Goal: Information Seeking & Learning: Check status

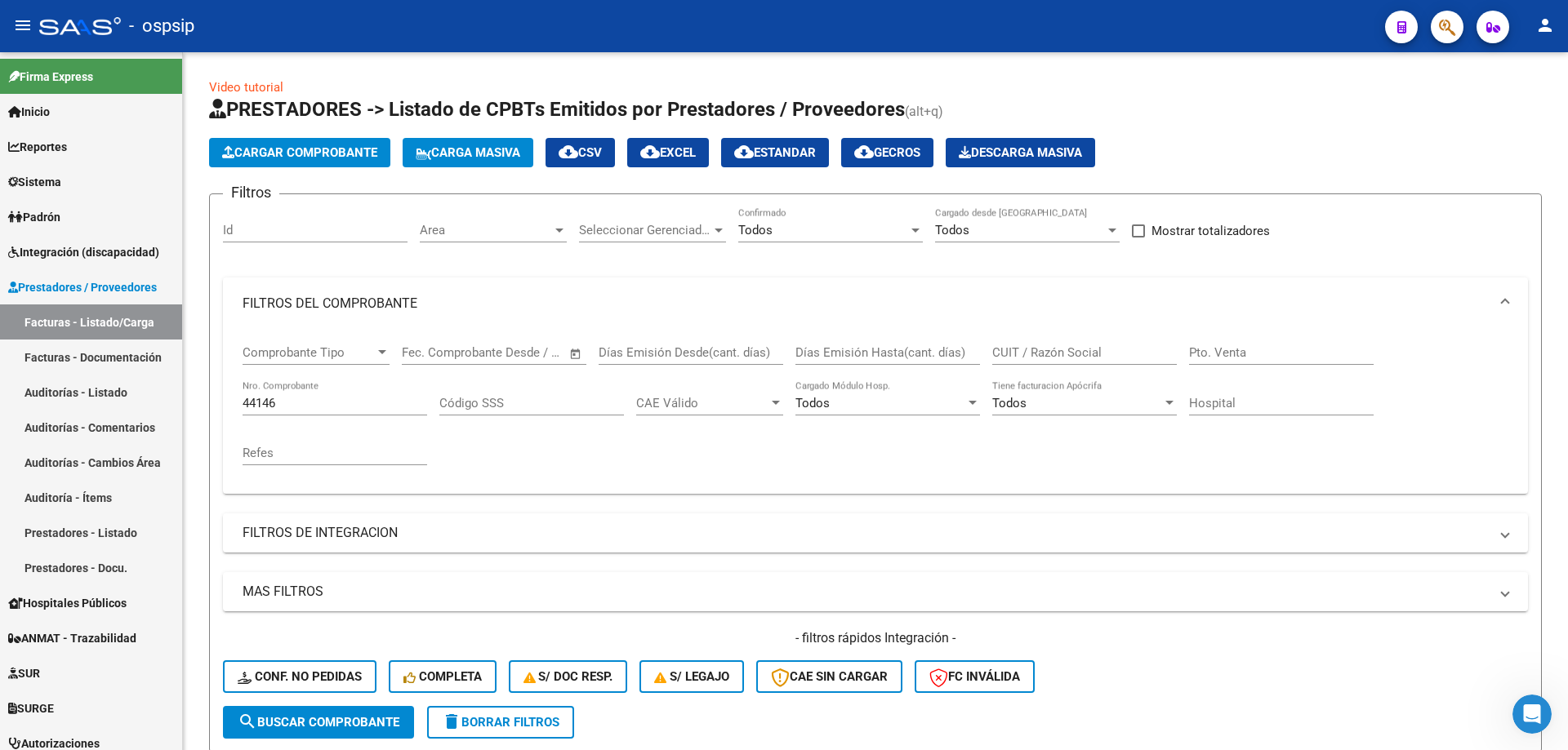
scroll to position [227, 0]
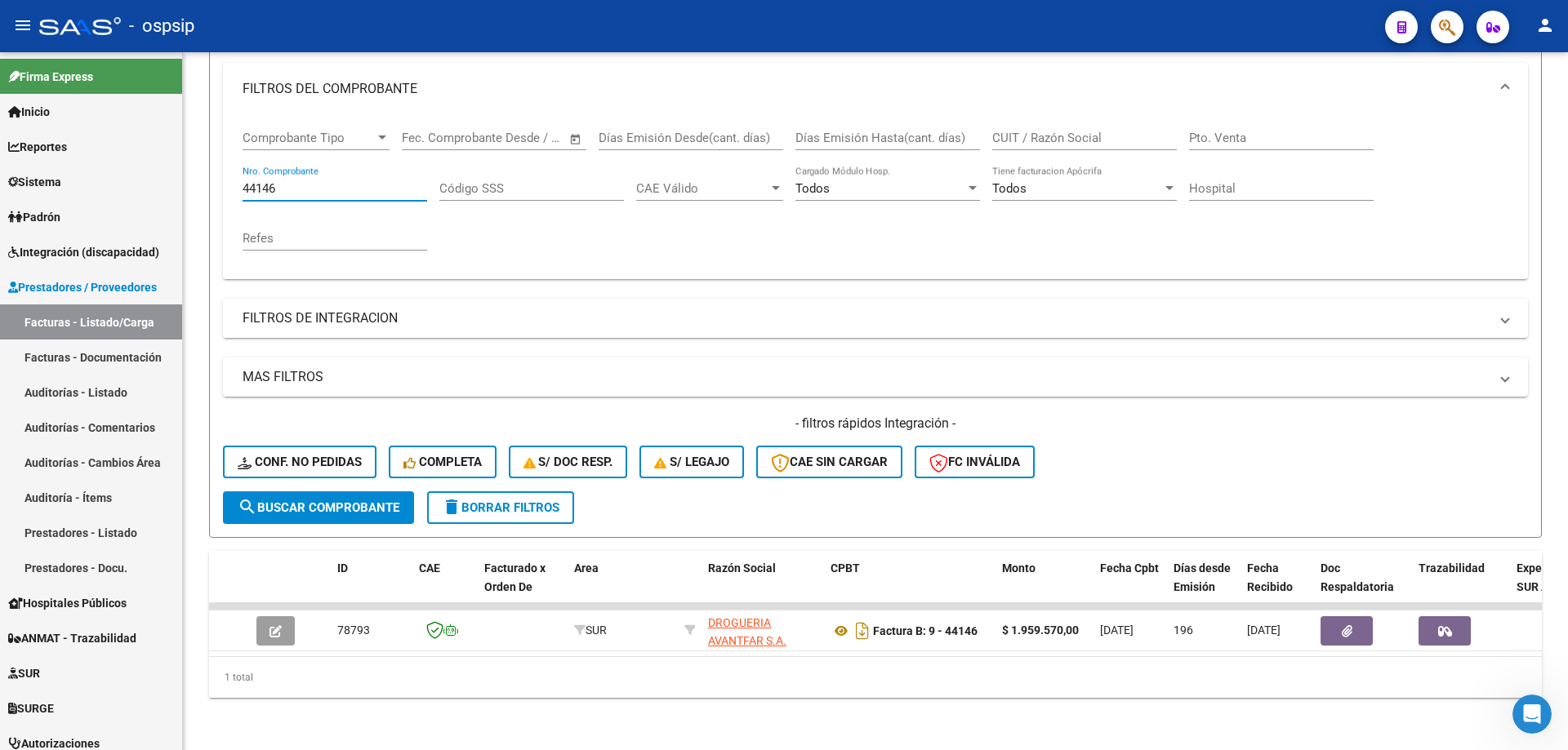
click at [361, 181] on input "44146" at bounding box center [334, 188] width 184 height 15
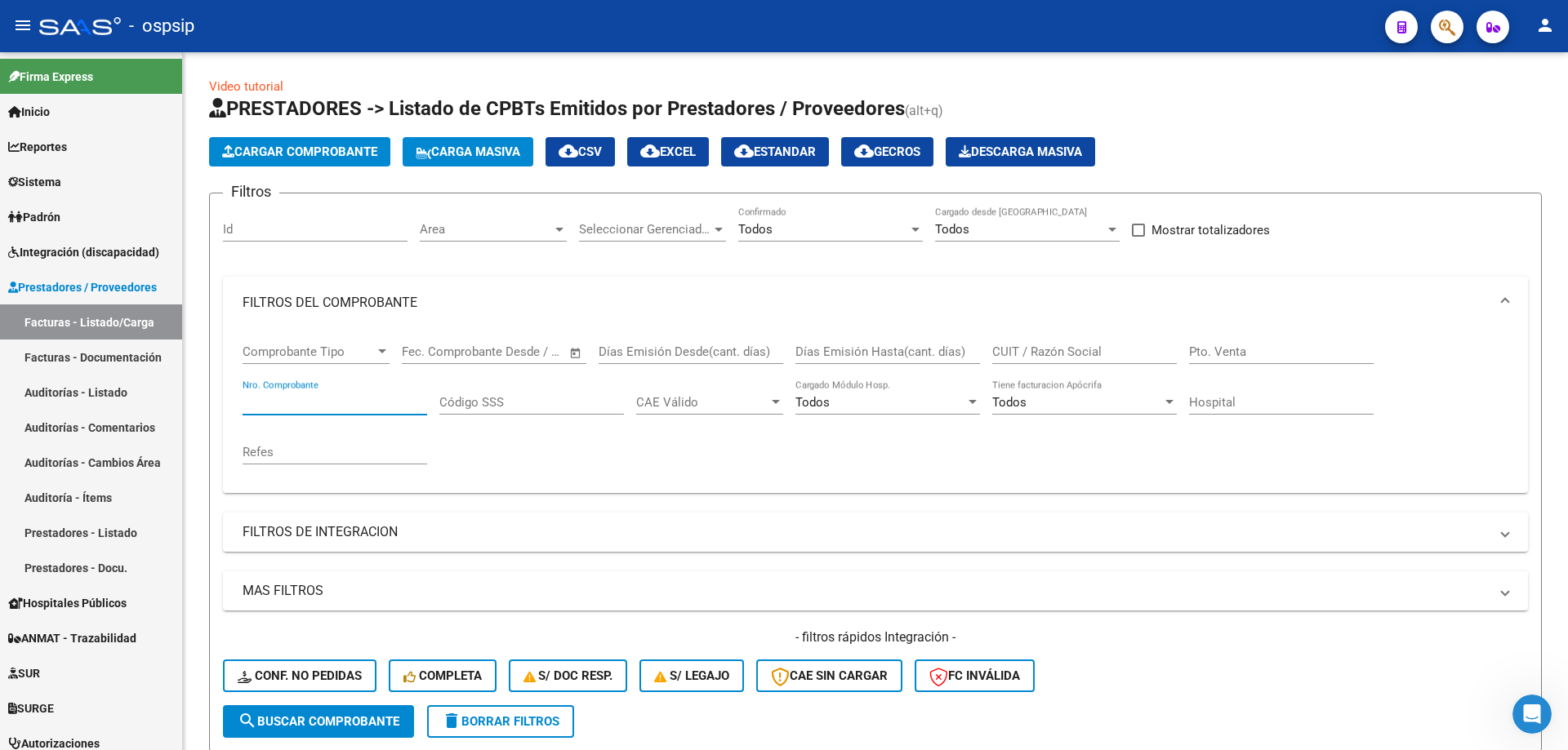
scroll to position [0, 0]
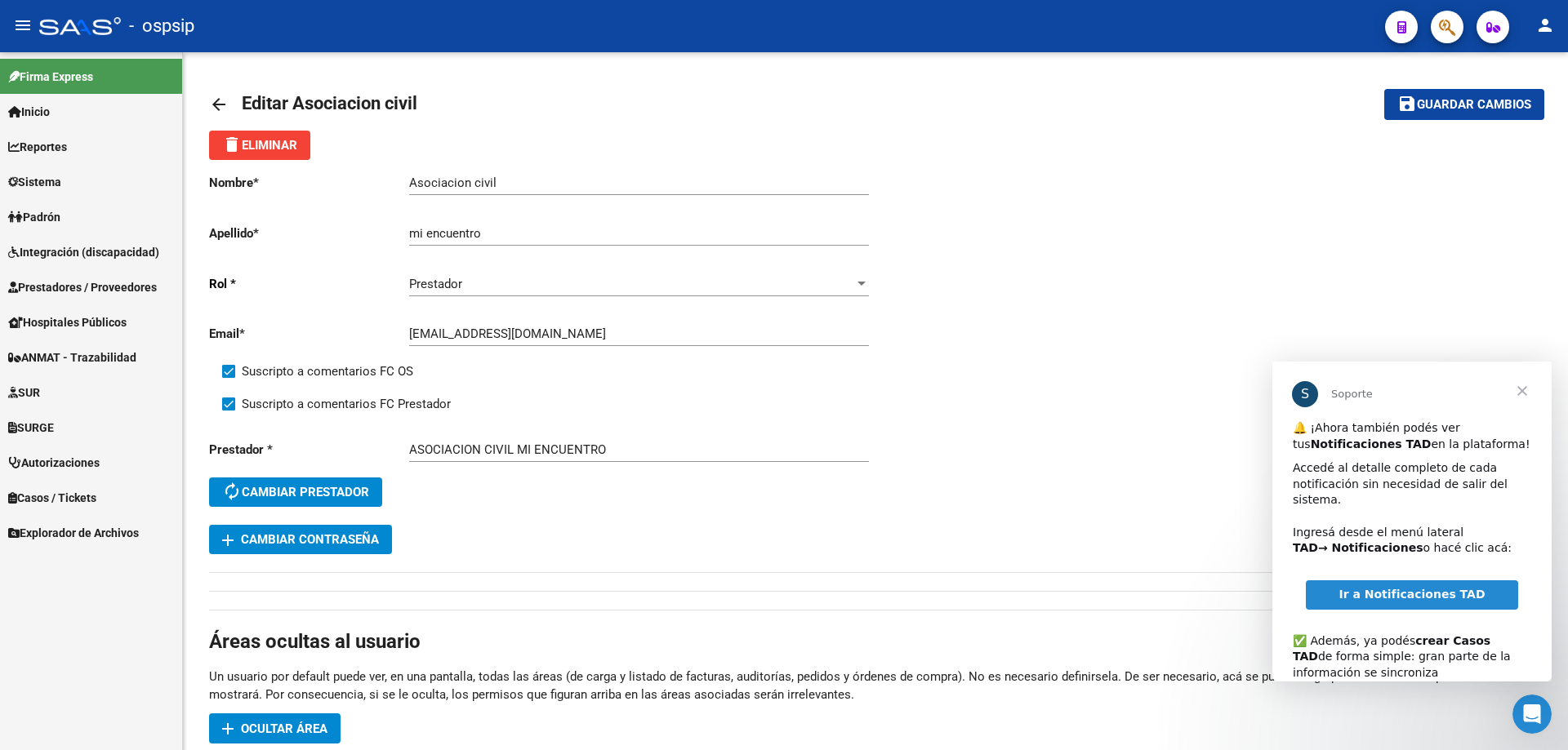
click at [1519, 395] on span "Cerrar" at bounding box center [1521, 391] width 58 height 58
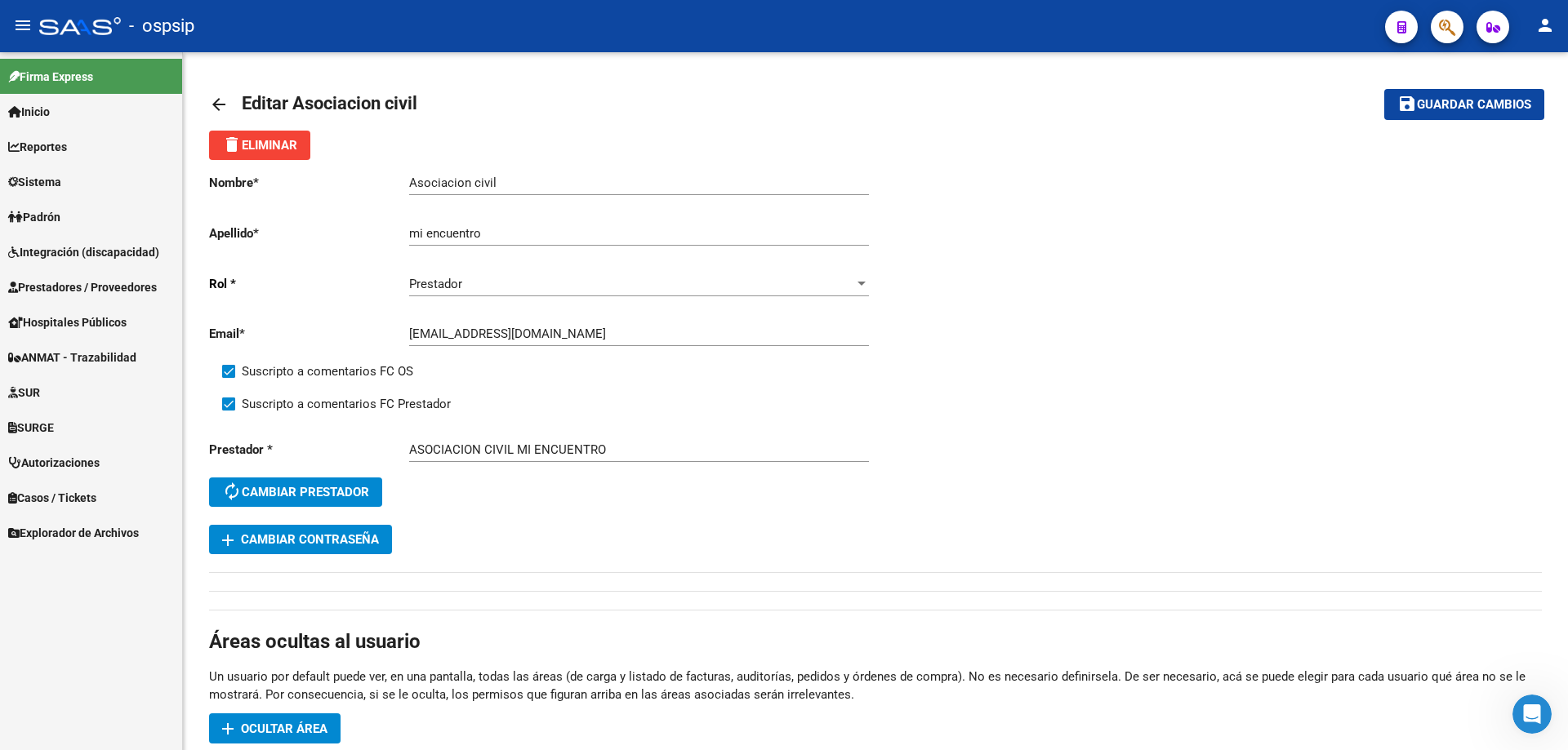
click at [41, 256] on span "Integración (discapacidad)" at bounding box center [83, 252] width 151 height 18
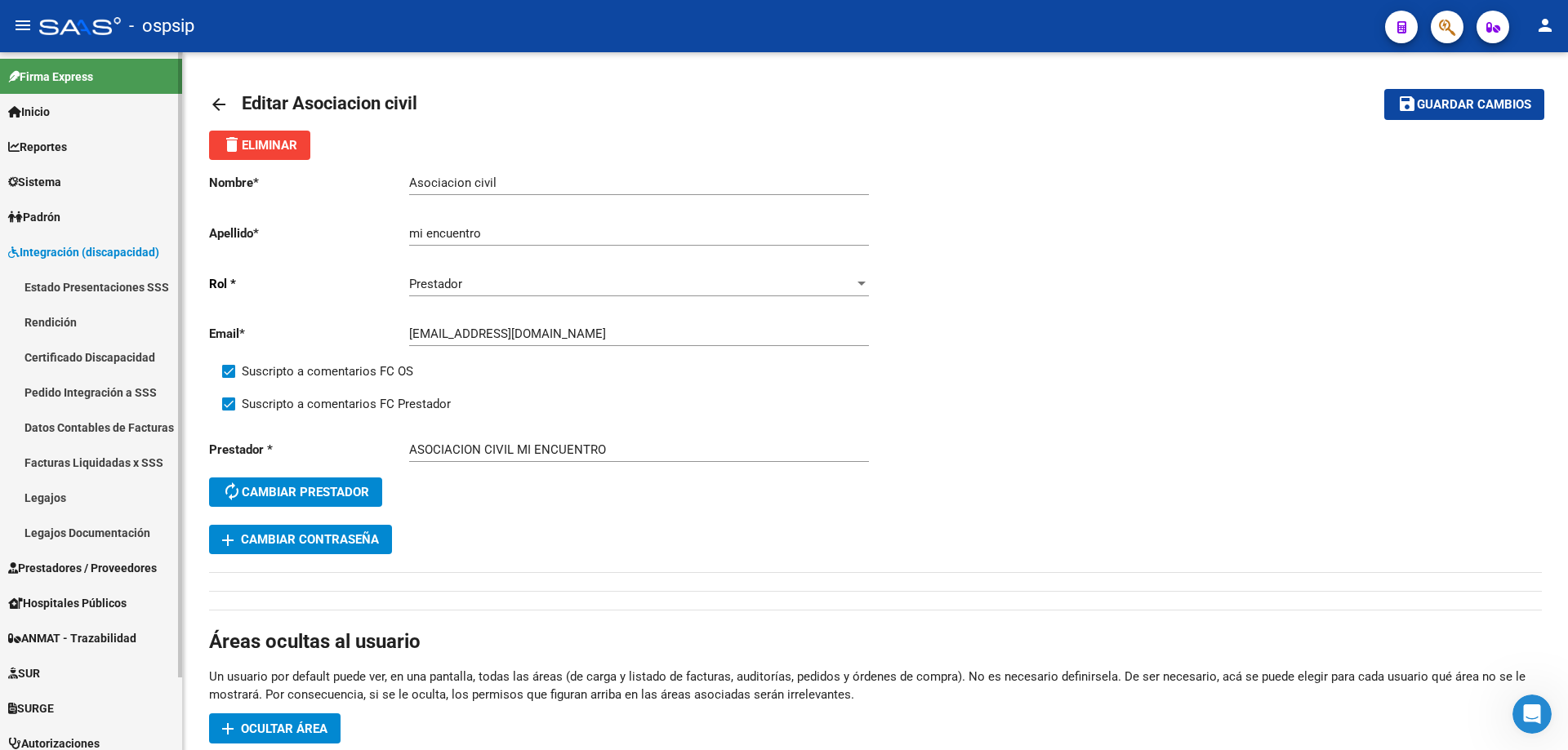
click at [56, 573] on span "Prestadores / Proveedores" at bounding box center [82, 568] width 149 height 18
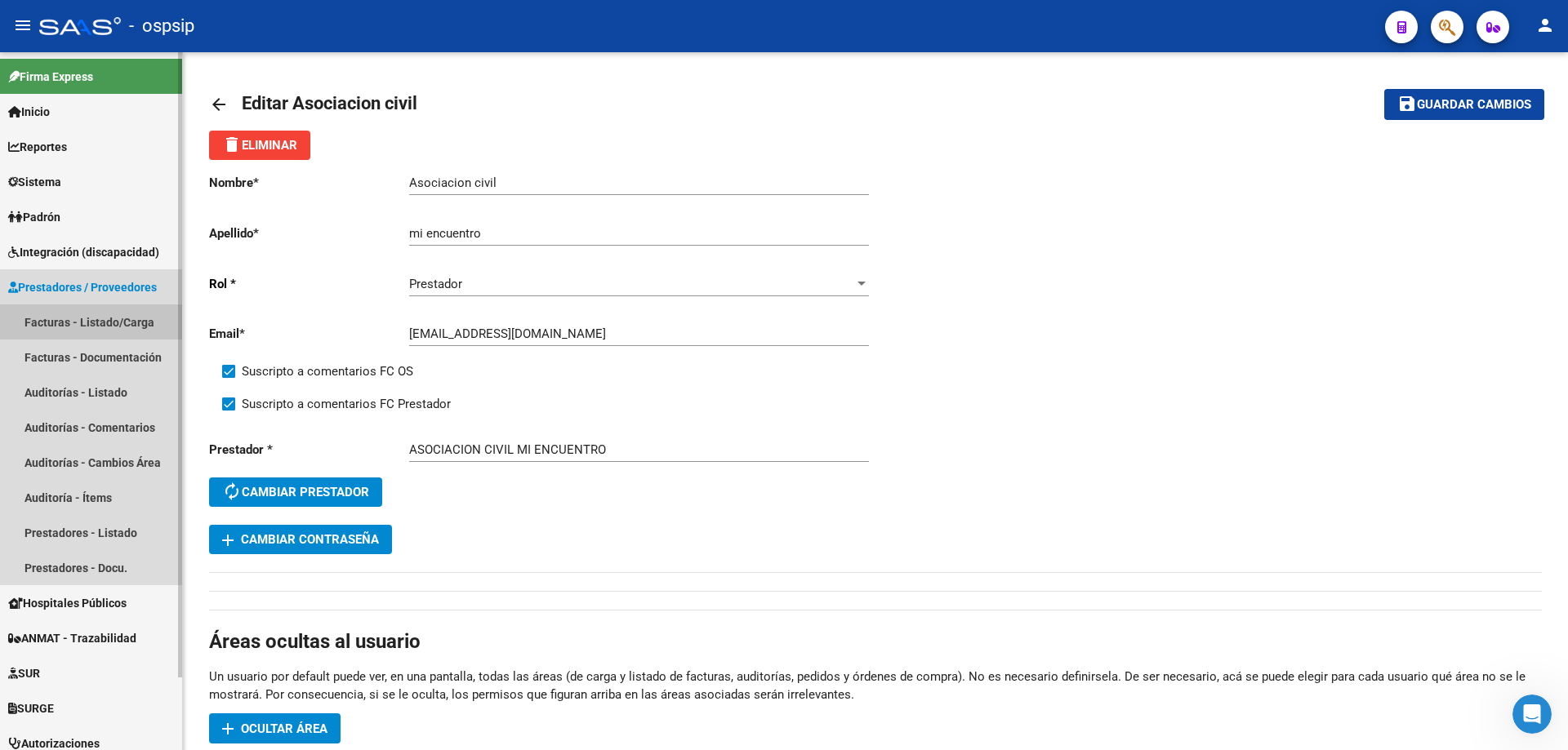
click at [54, 322] on link "Facturas - Listado/Carga" at bounding box center [91, 322] width 182 height 35
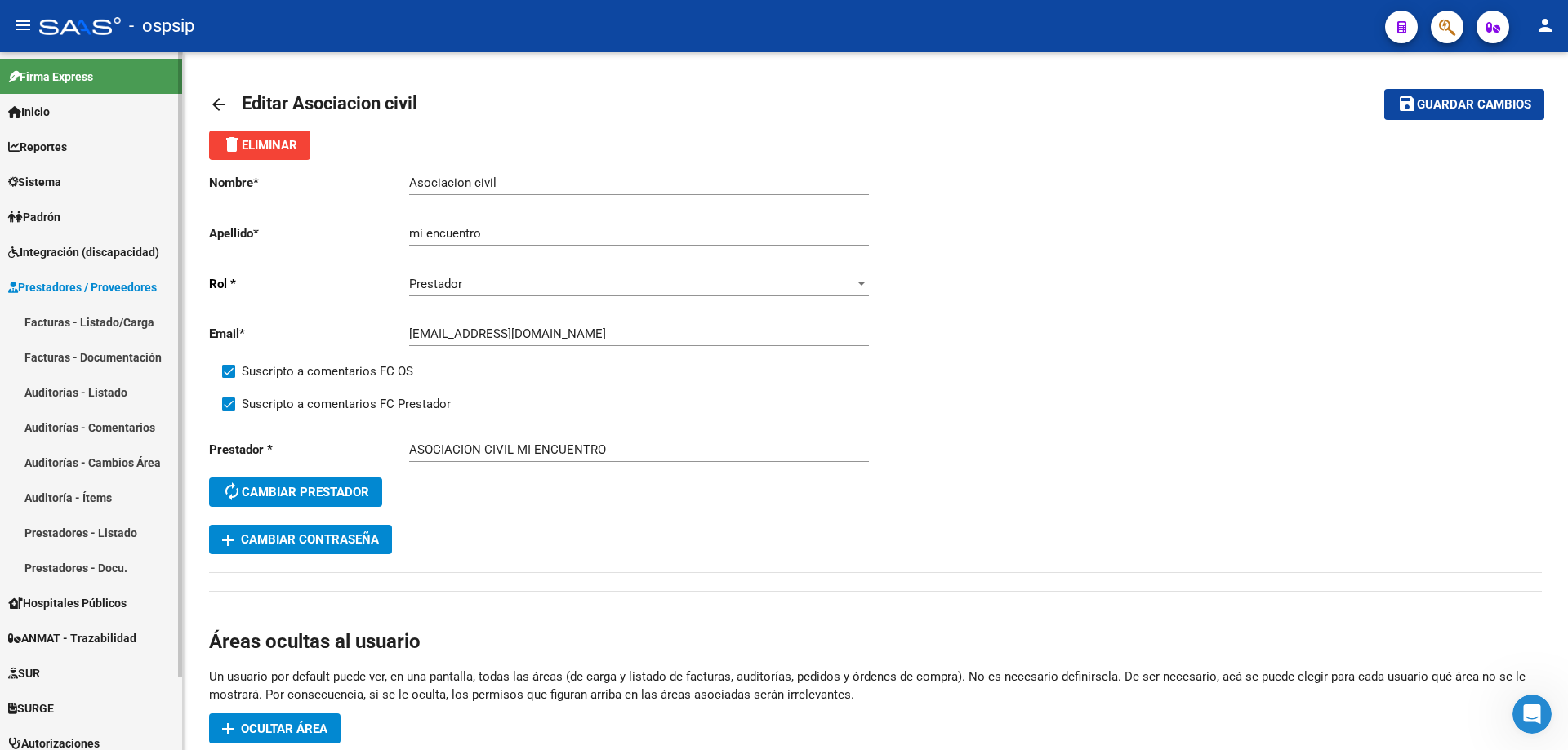
click at [54, 322] on link "Facturas - Listado/Carga" at bounding box center [91, 322] width 182 height 35
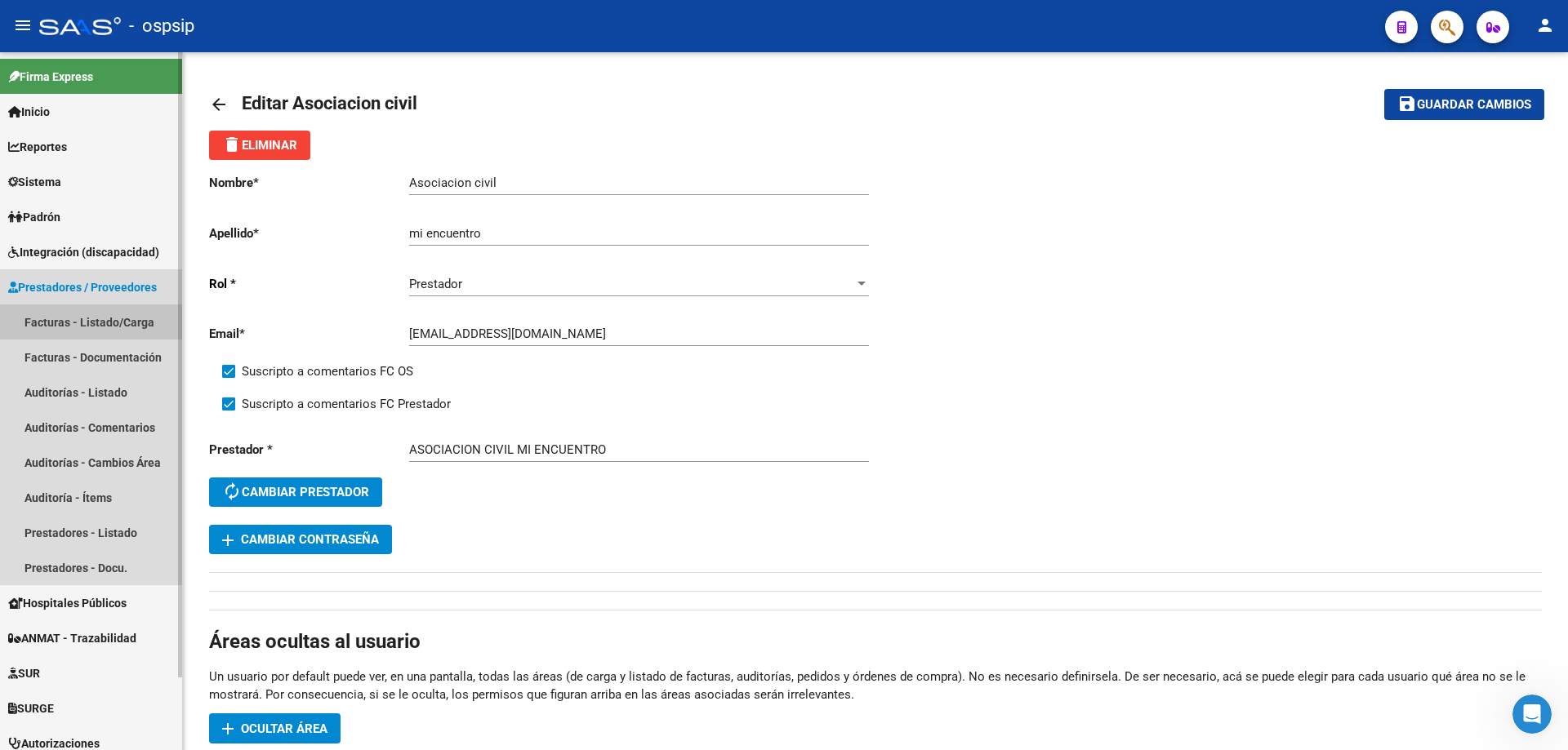
click at [77, 320] on link "Facturas - Listado/Carga" at bounding box center [91, 322] width 182 height 35
click at [32, 332] on link "Facturas - Listado/Carga" at bounding box center [91, 322] width 182 height 35
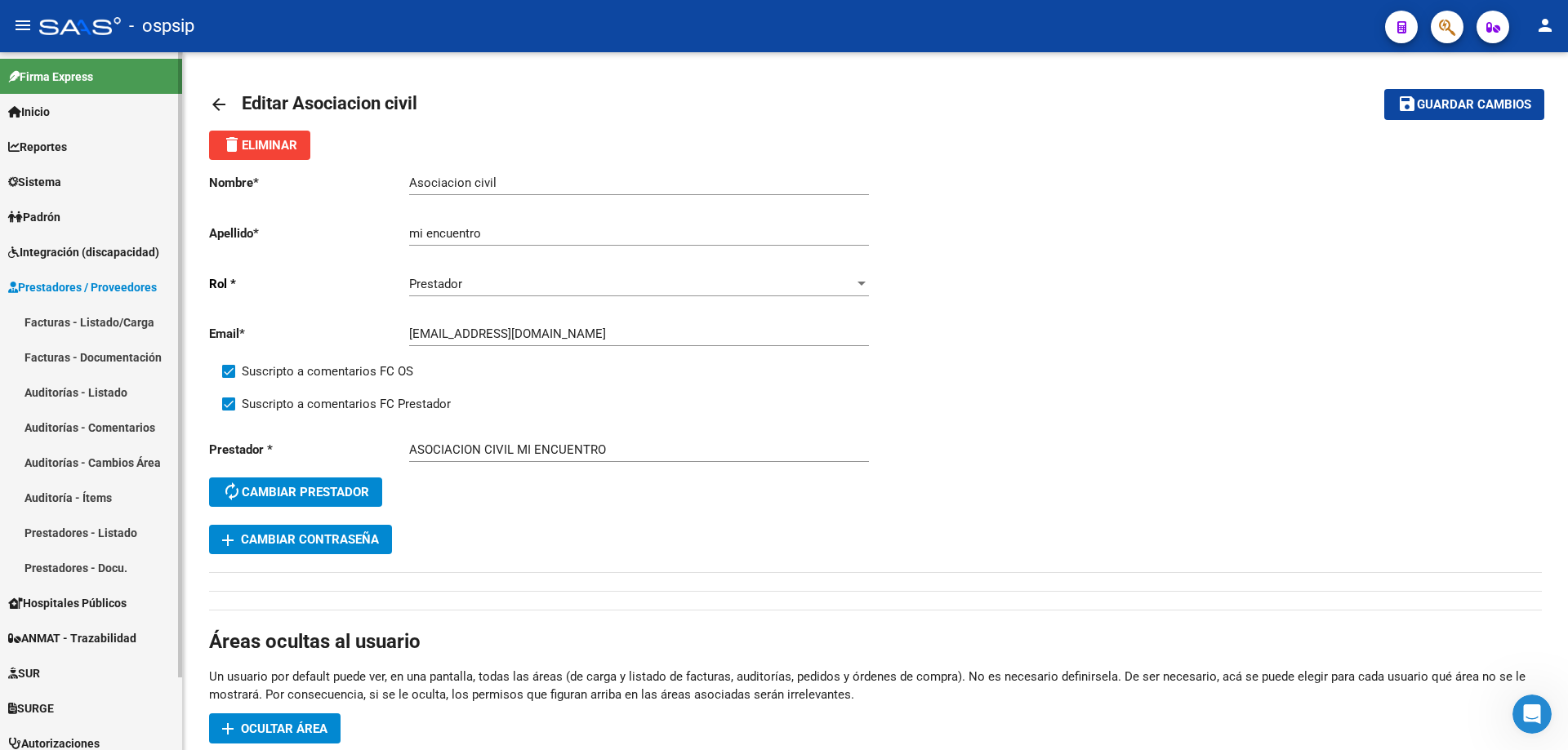
click at [32, 332] on link "Facturas - Listado/Carga" at bounding box center [91, 322] width 182 height 35
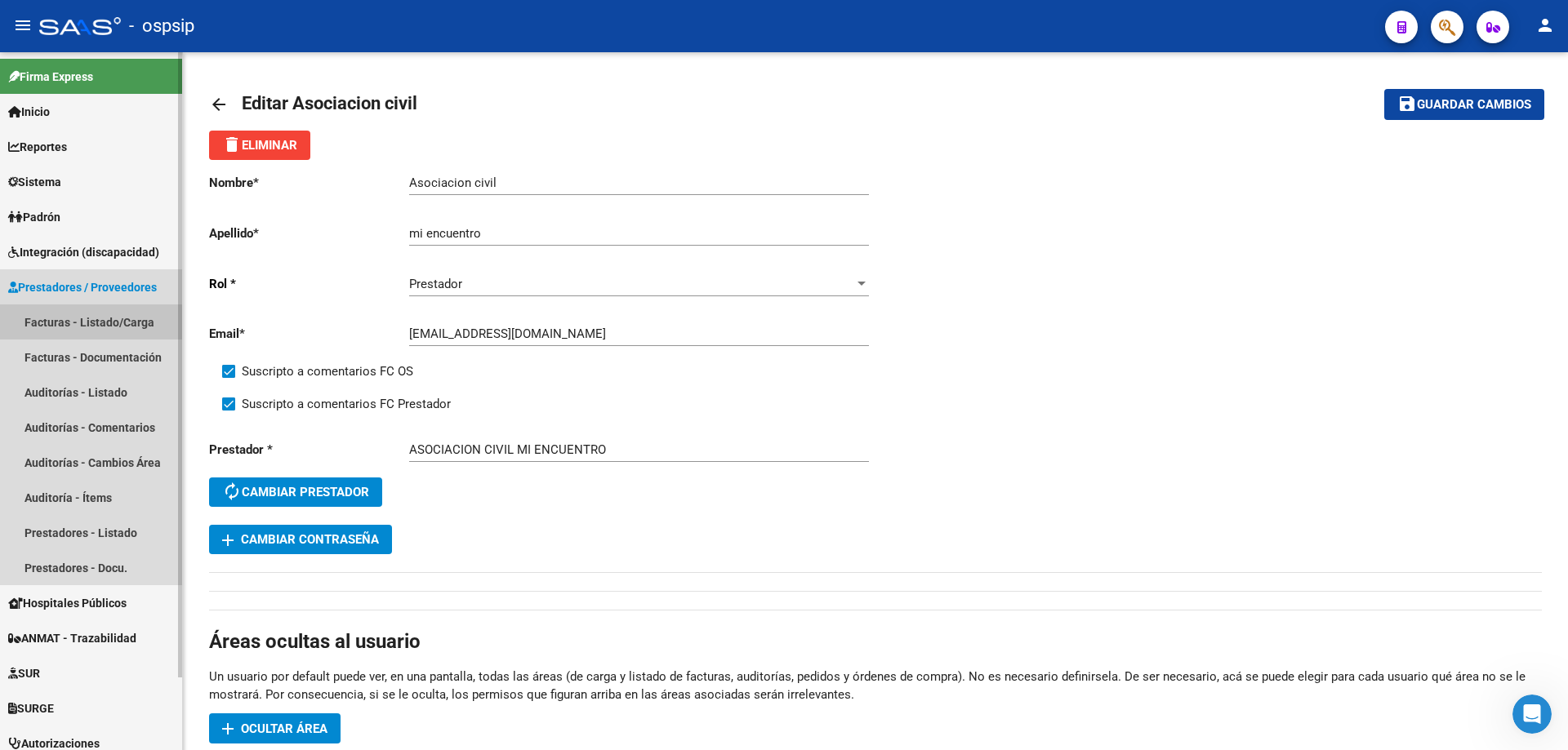
click at [32, 332] on link "Facturas - Listado/Carga" at bounding box center [91, 322] width 182 height 35
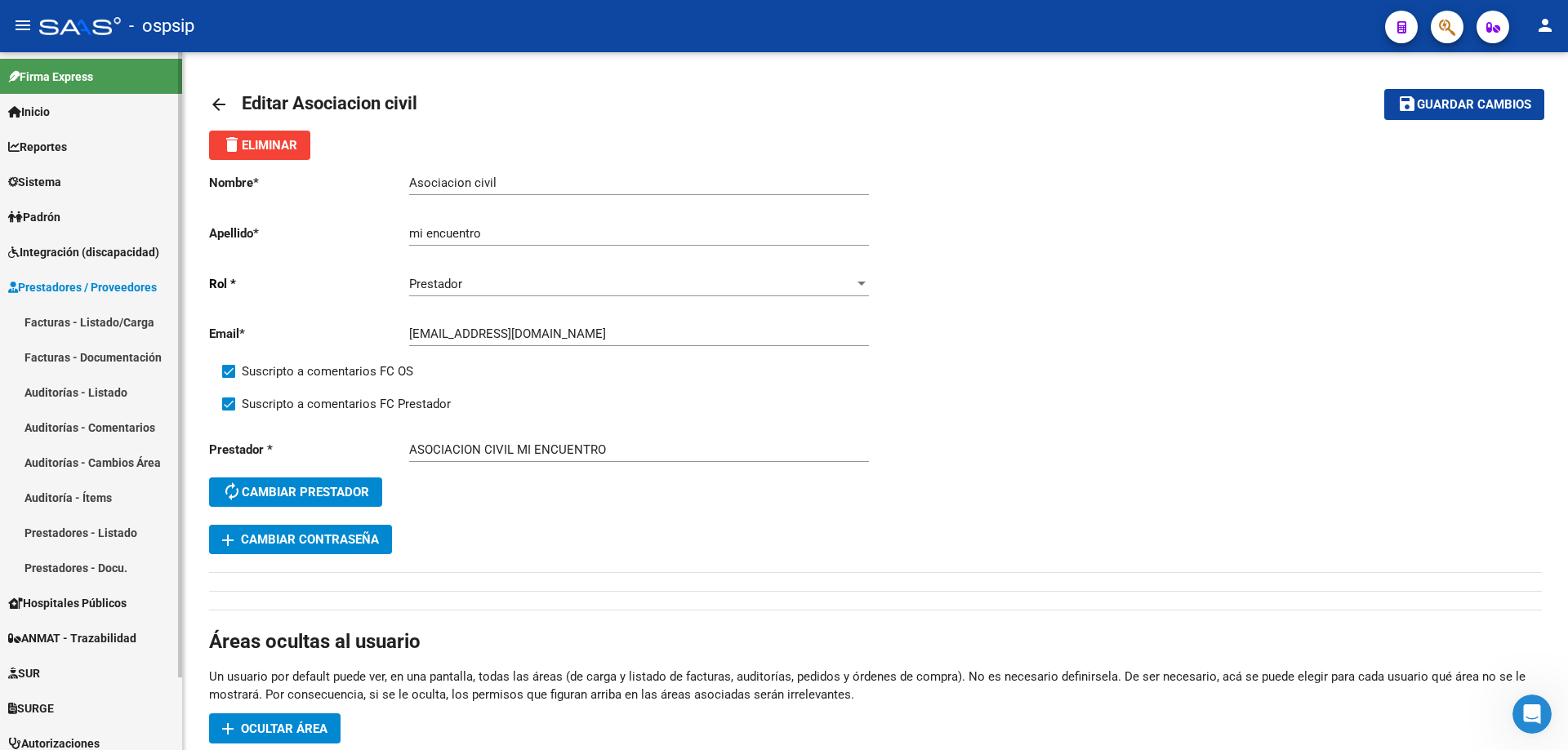
click at [50, 391] on link "Auditorías - Listado" at bounding box center [91, 393] width 182 height 35
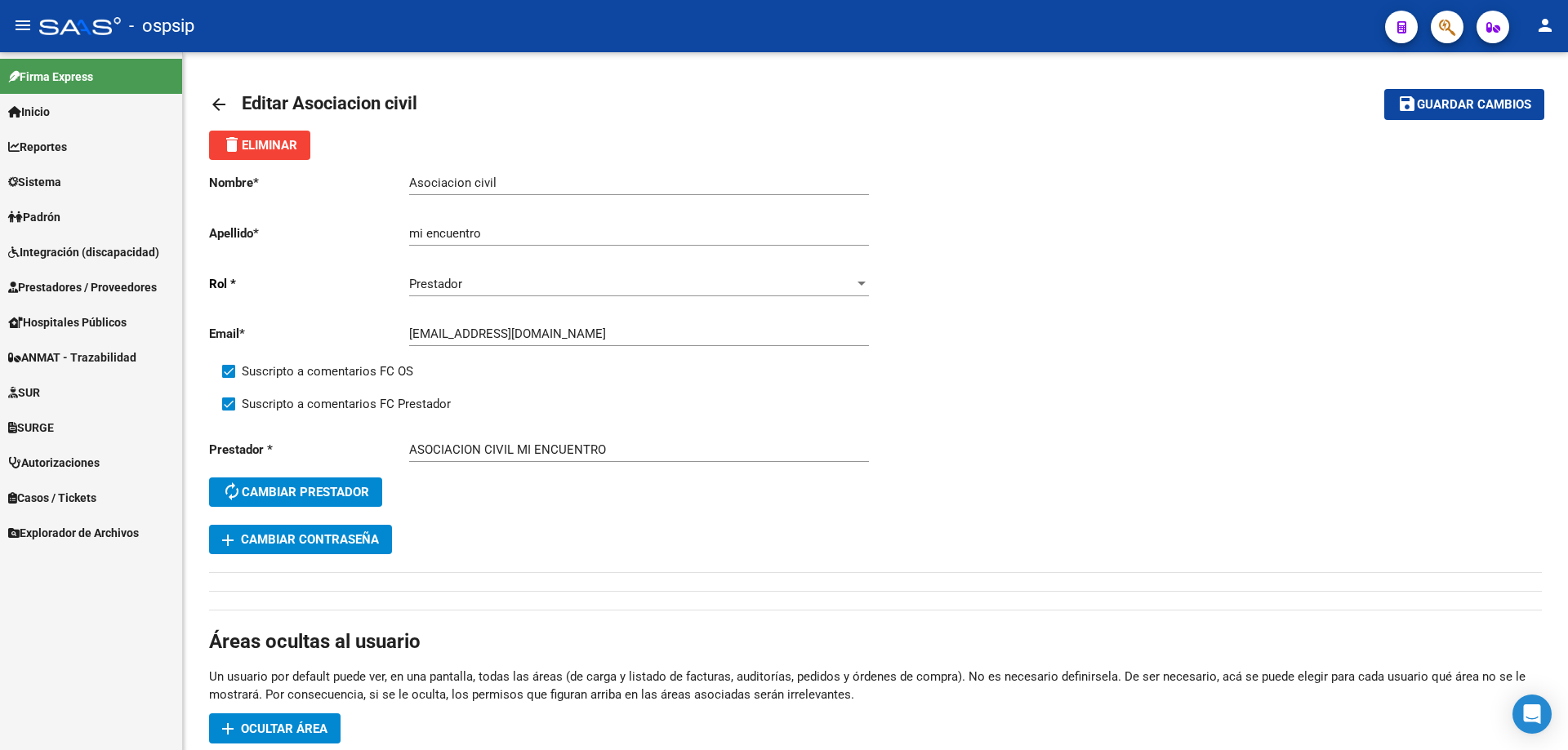
click at [72, 284] on span "Prestadores / Proveedores" at bounding box center [82, 287] width 149 height 18
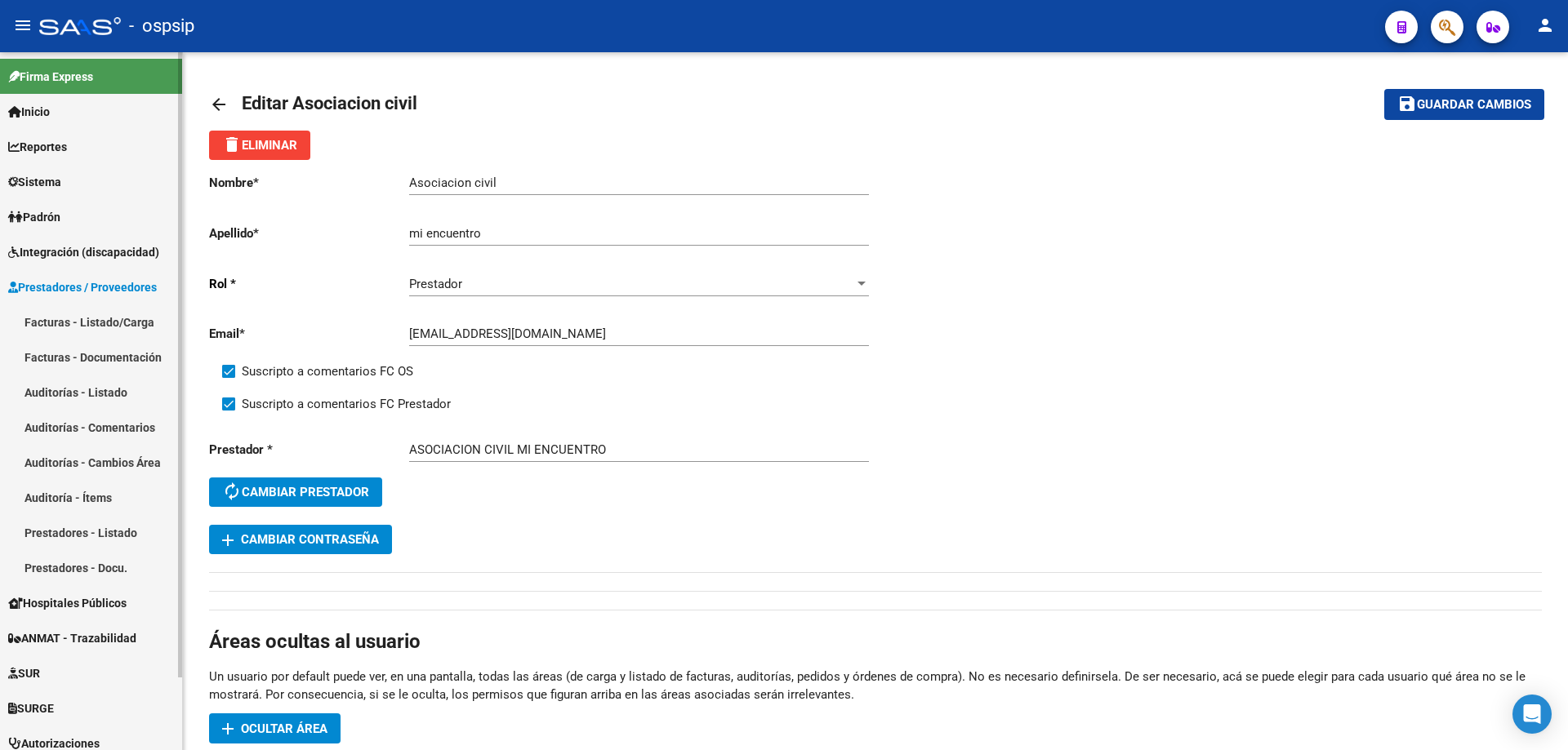
click at [73, 320] on link "Facturas - Listado/Carga" at bounding box center [91, 322] width 182 height 35
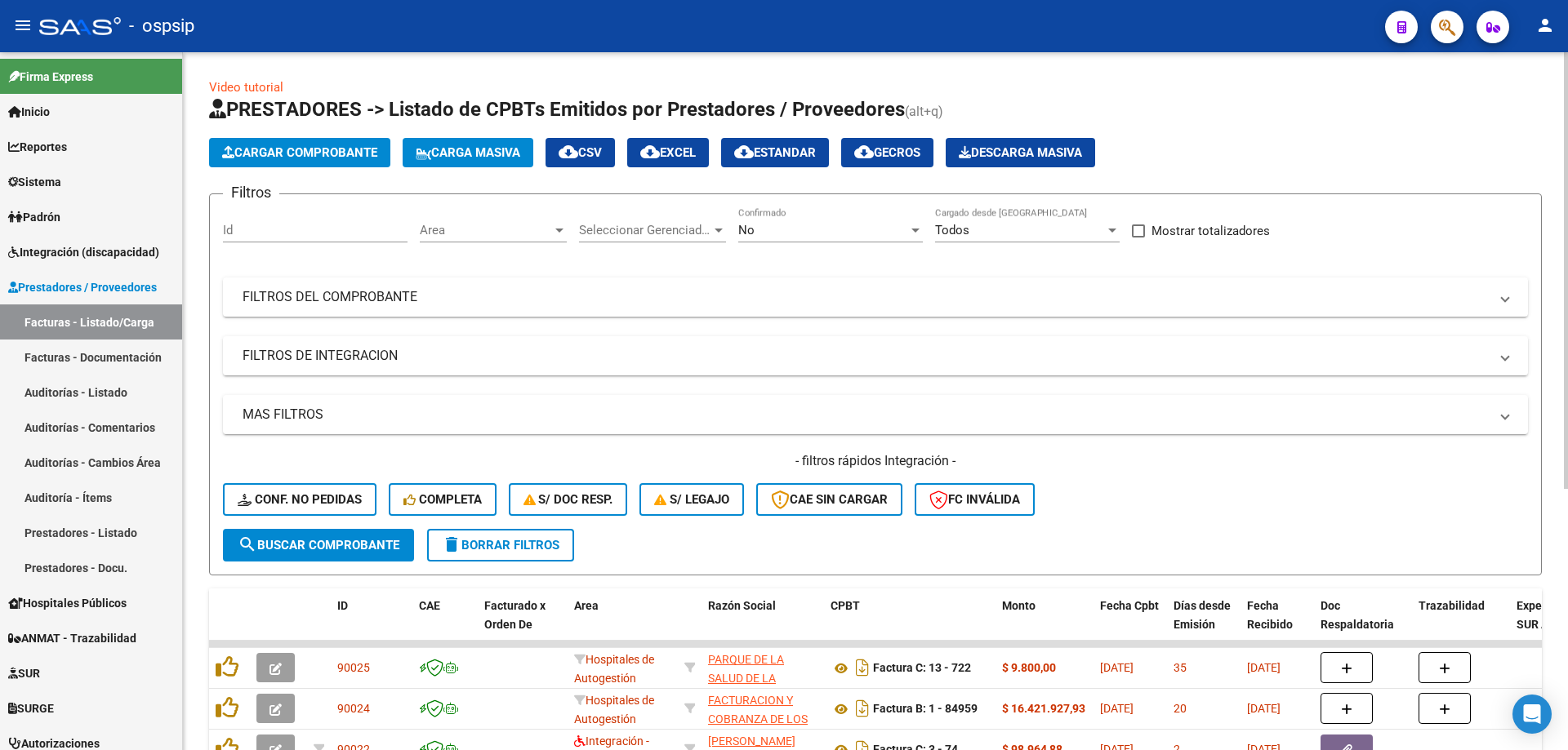
click at [786, 221] on div "No Confirmado" at bounding box center [830, 225] width 184 height 35
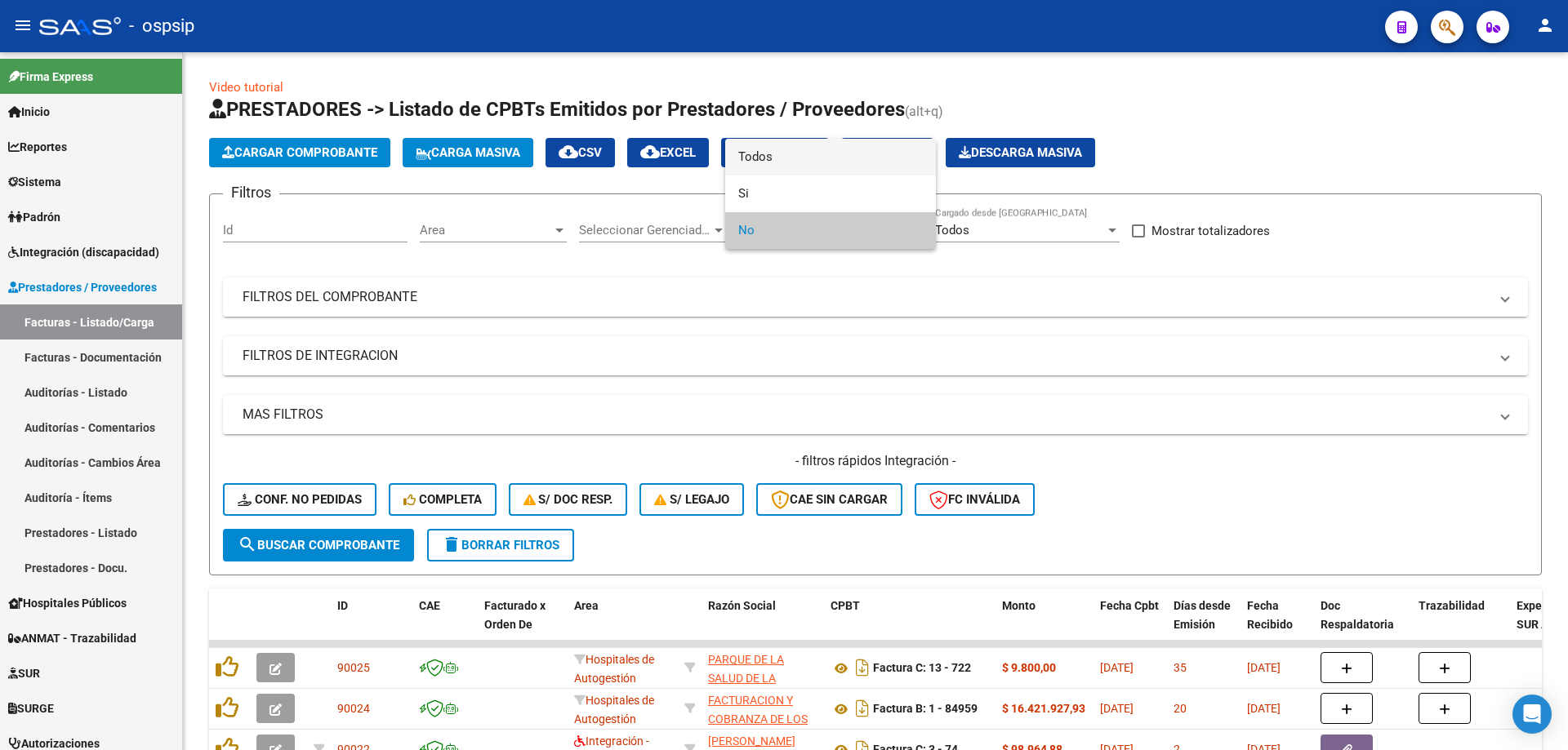
click at [750, 158] on span "Todos" at bounding box center [830, 158] width 184 height 37
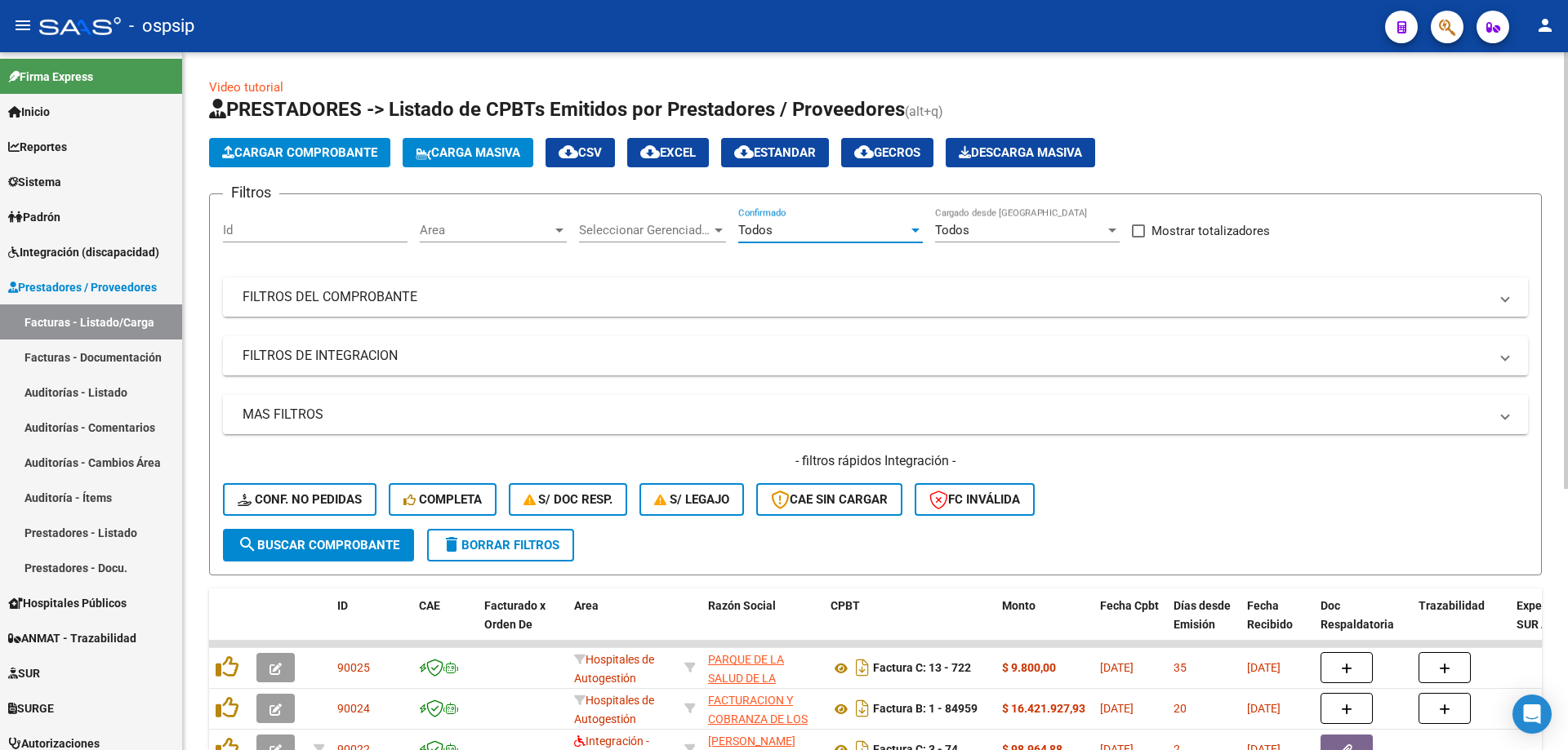
click at [564, 292] on mat-panel-title "FILTROS DEL COMPROBANTE" at bounding box center [865, 297] width 1246 height 18
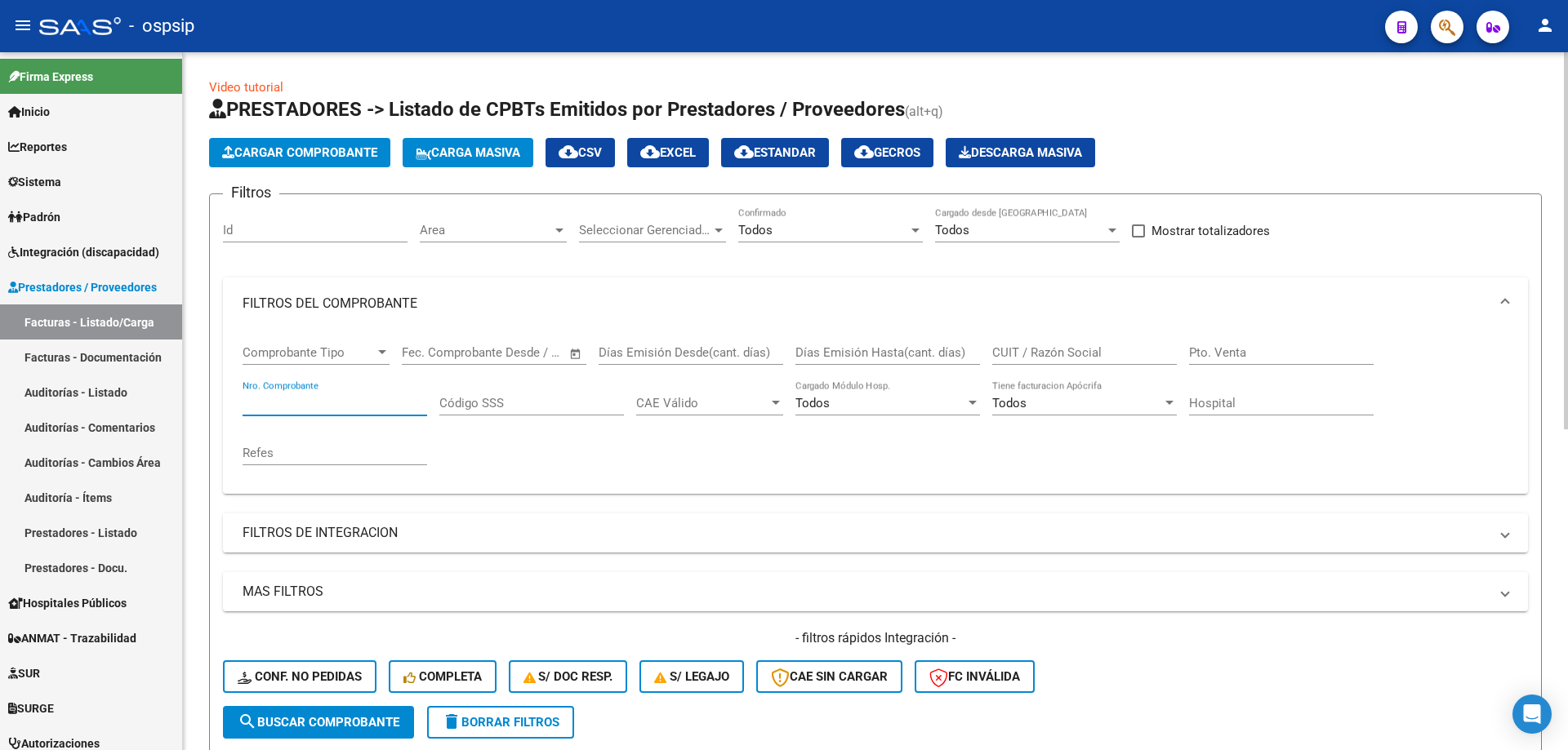
click at [317, 396] on input "Nro. Comprobante" at bounding box center [334, 403] width 184 height 15
